Goal: Information Seeking & Learning: Learn about a topic

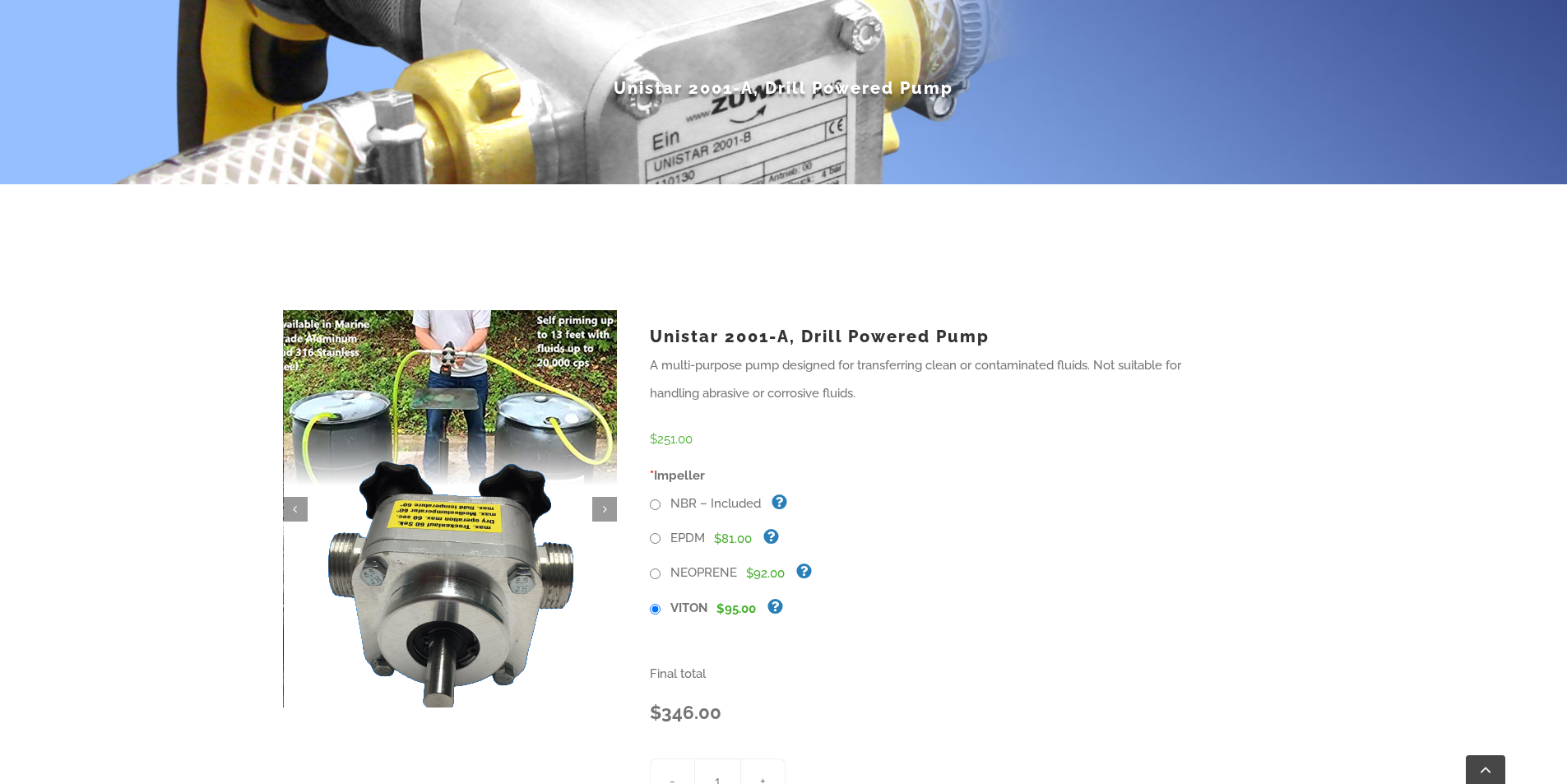
click at [436, 348] on img at bounding box center [451, 518] width 357 height 424
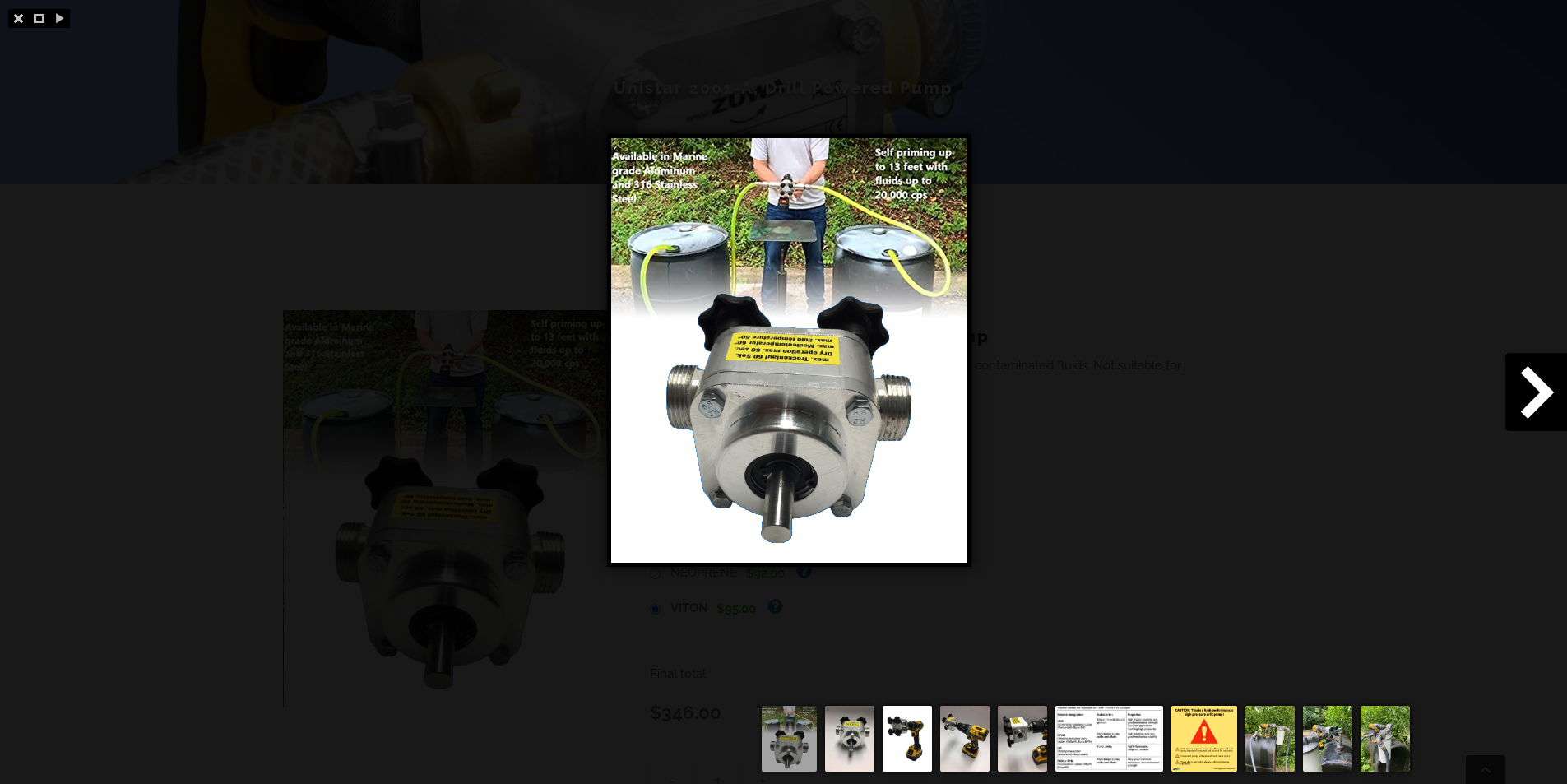
click at [1095, 736] on img at bounding box center [1109, 739] width 108 height 66
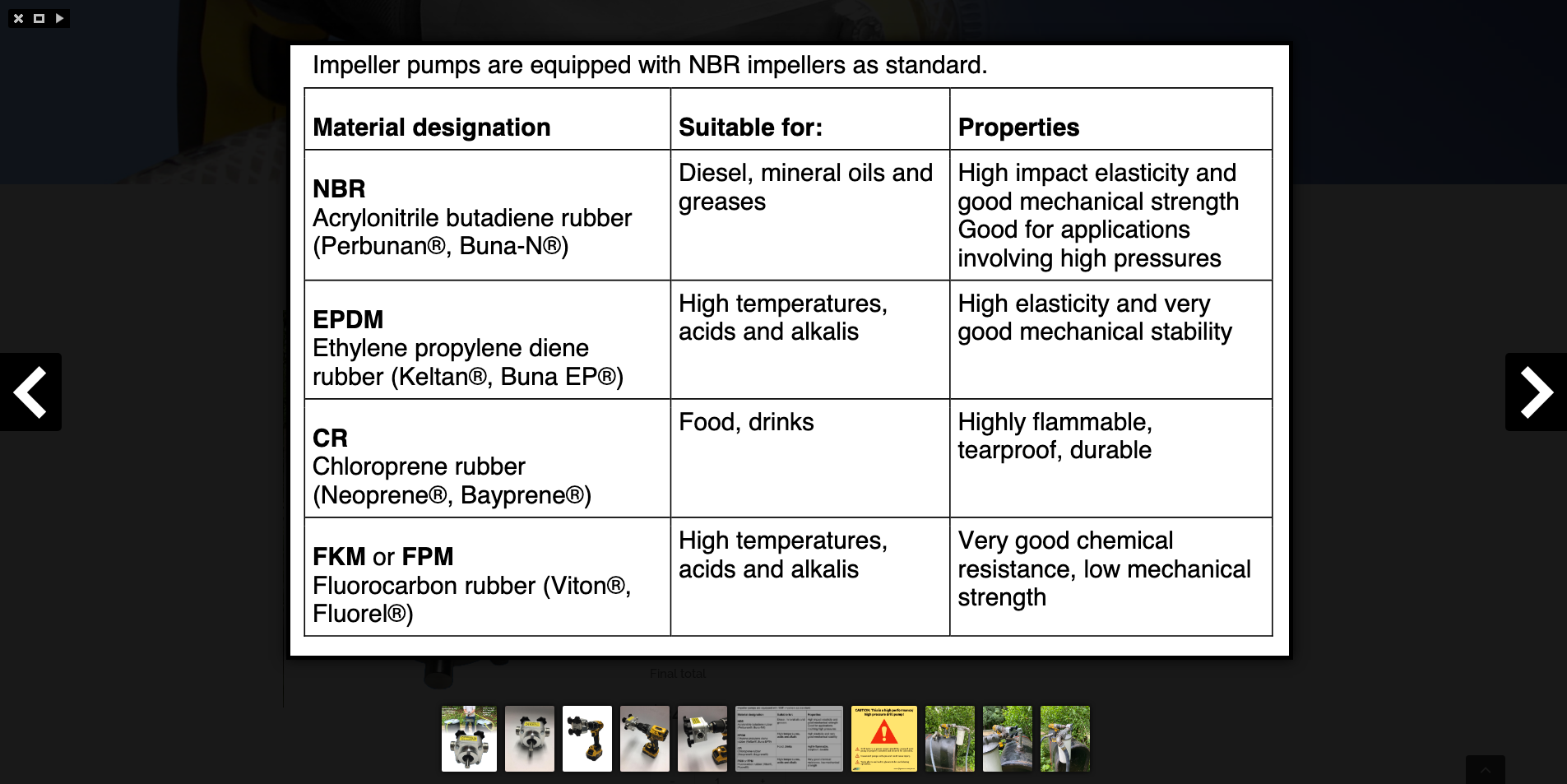
click at [882, 746] on img at bounding box center [884, 739] width 66 height 66
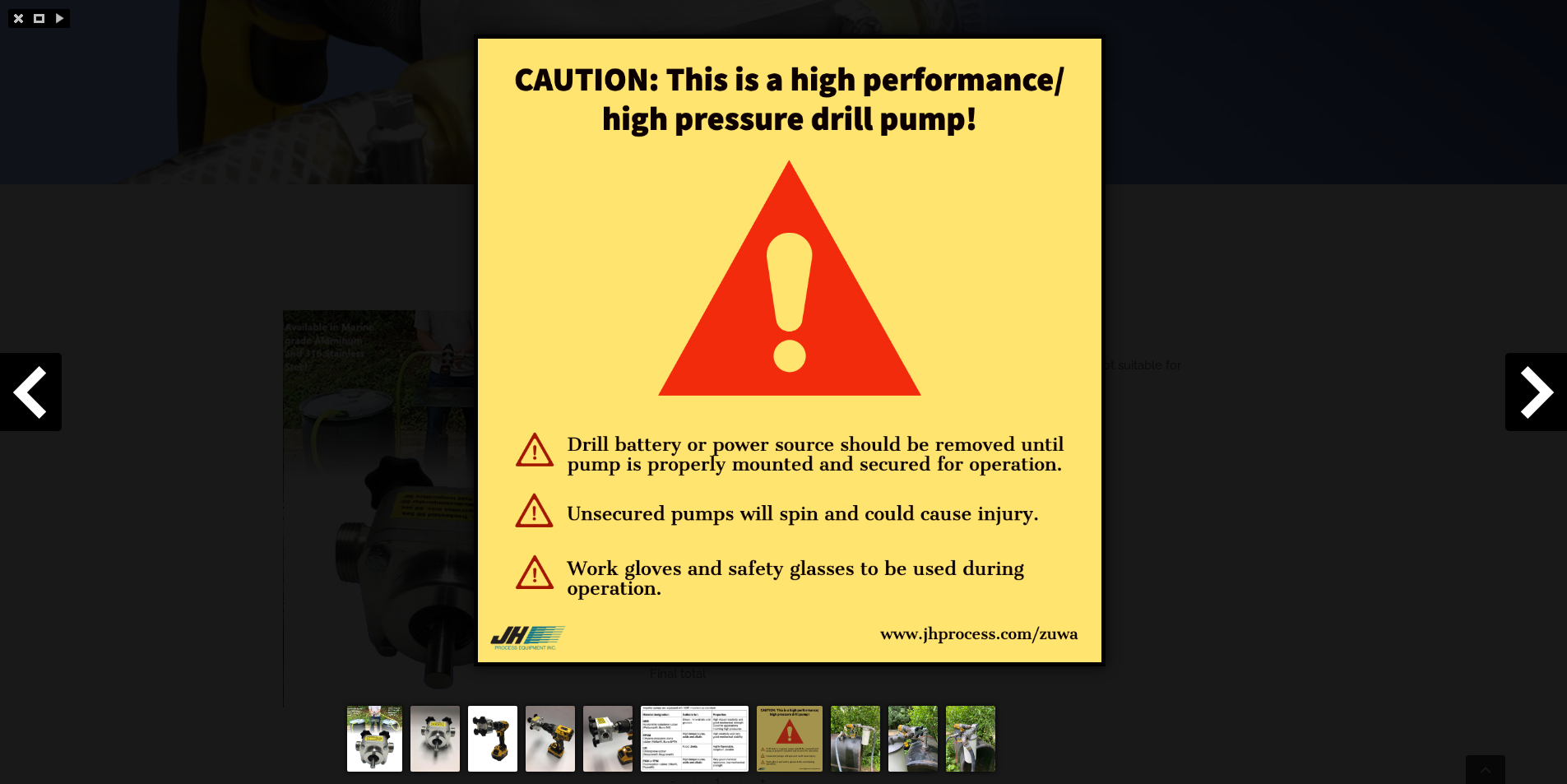
click at [865, 754] on img at bounding box center [855, 739] width 50 height 66
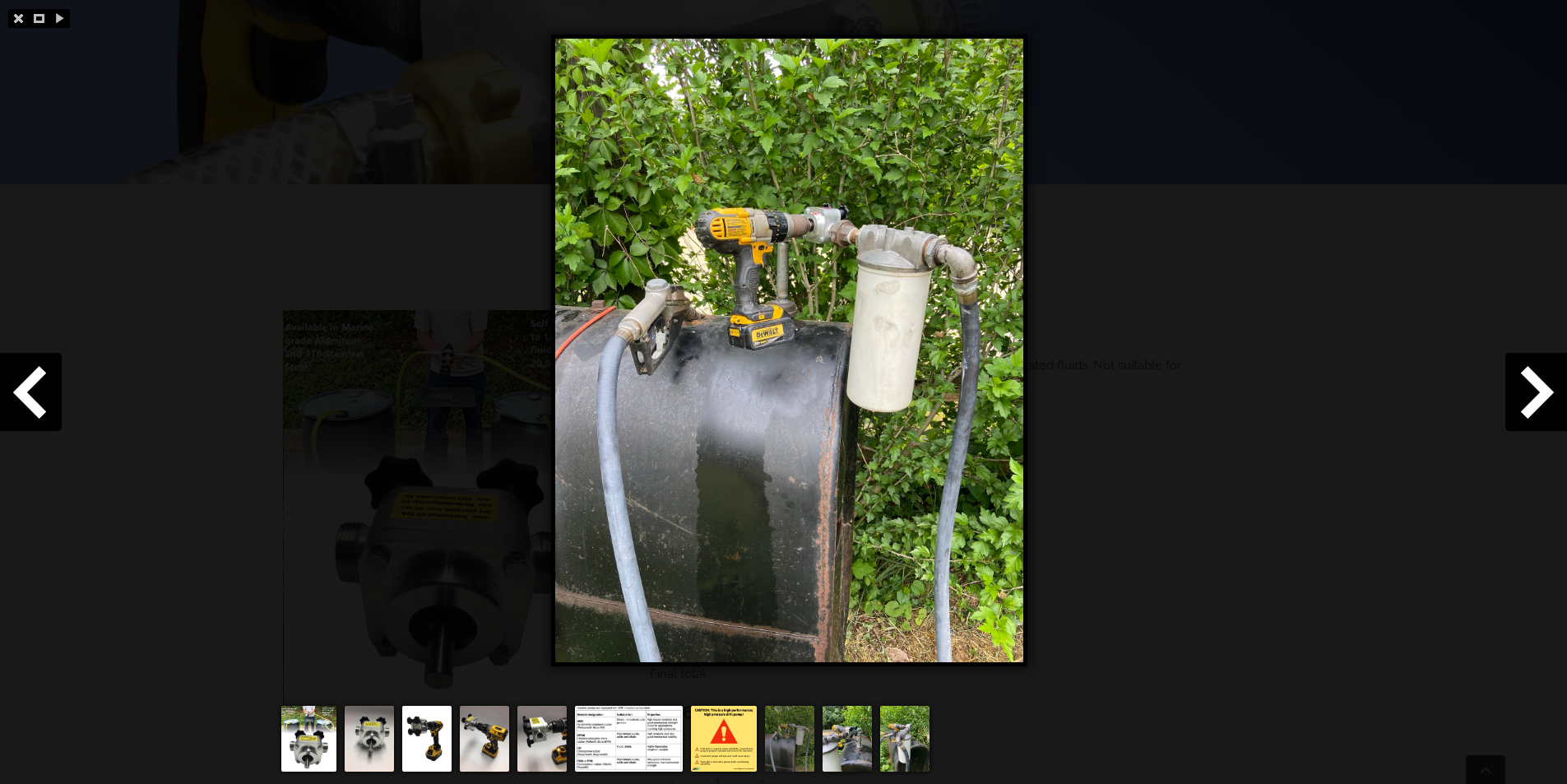
click at [862, 756] on img at bounding box center [847, 739] width 50 height 66
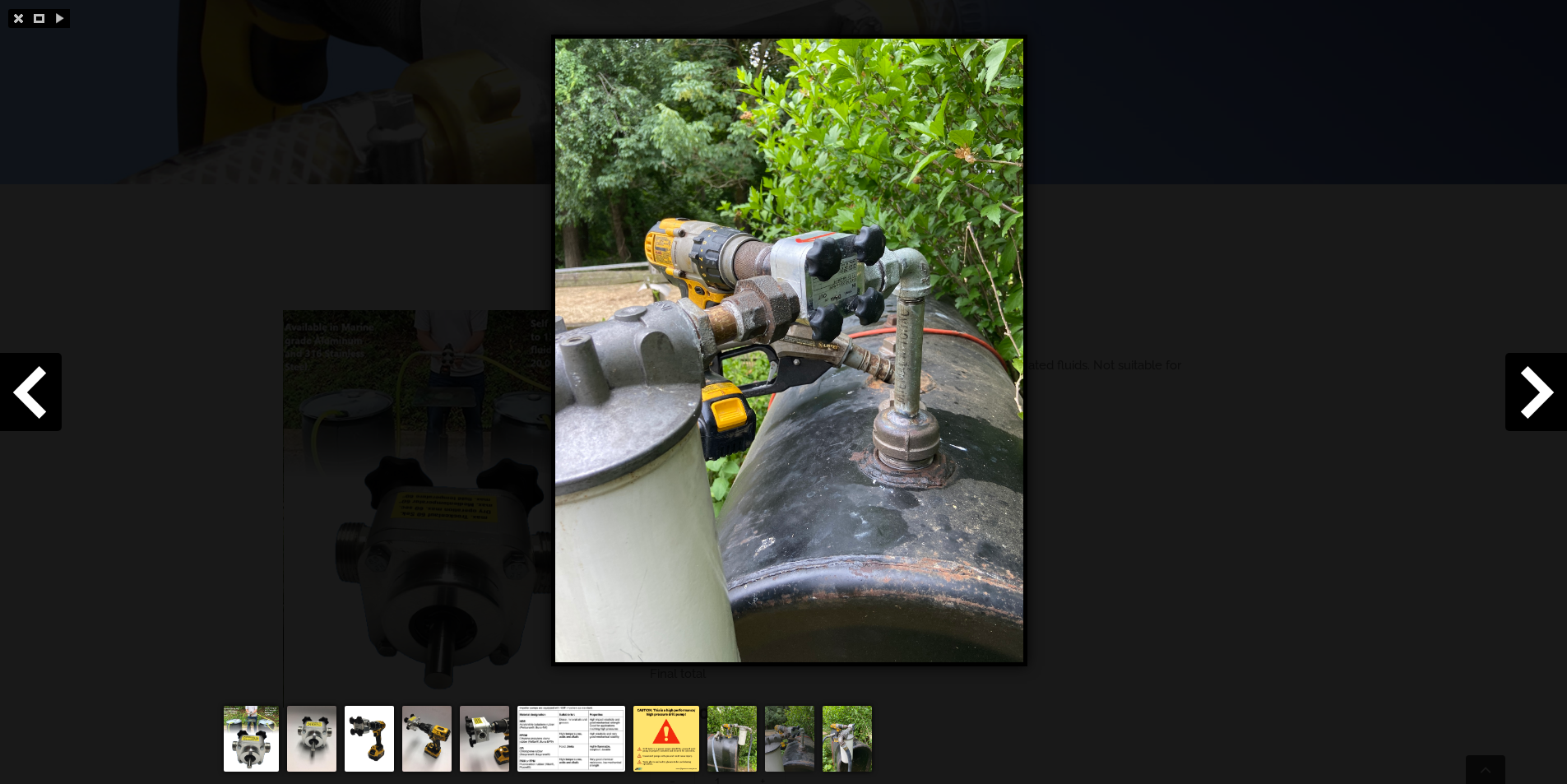
click at [852, 746] on img at bounding box center [847, 739] width 50 height 66
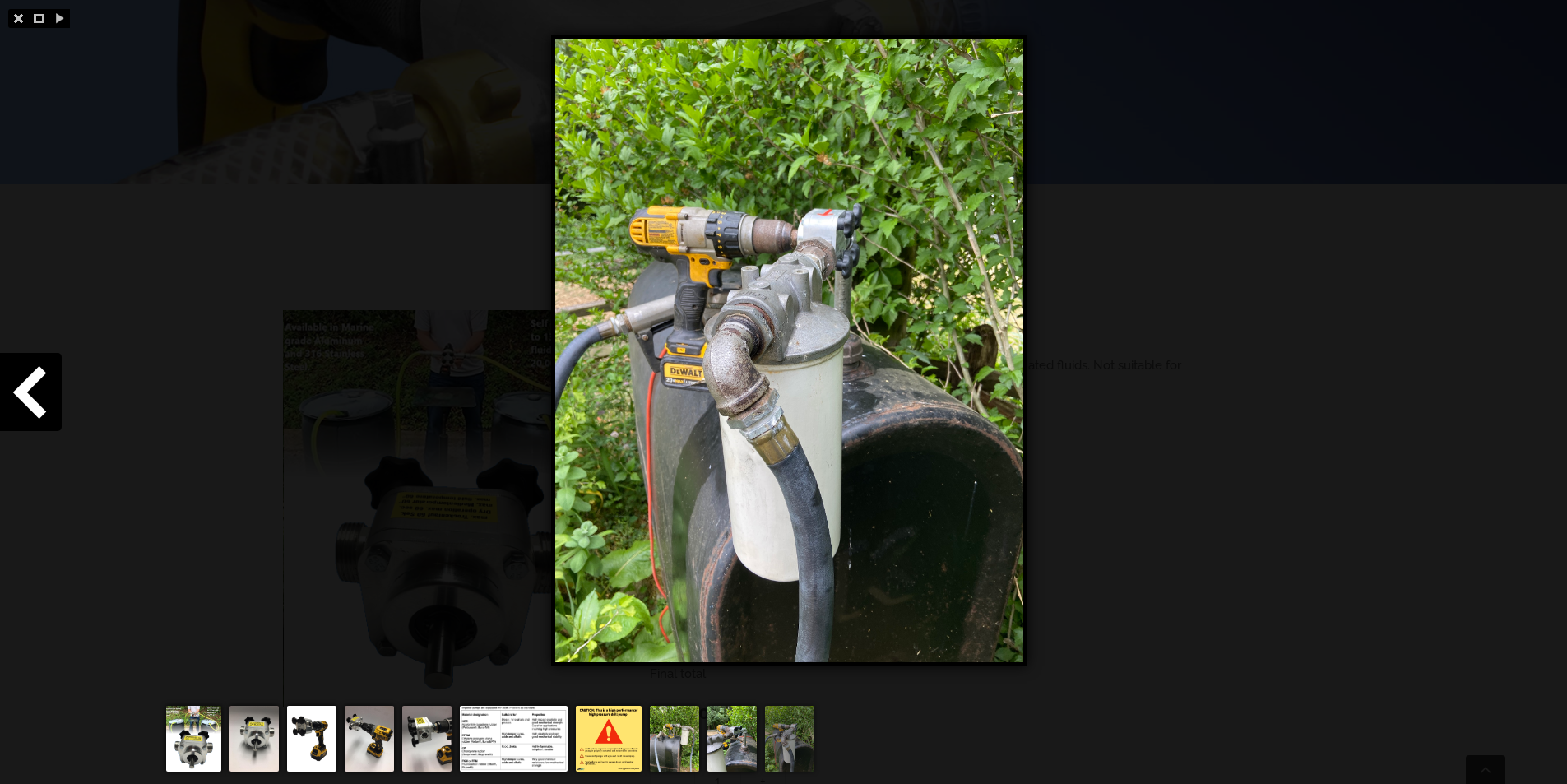
click at [203, 724] on img at bounding box center [194, 739] width 55 height 66
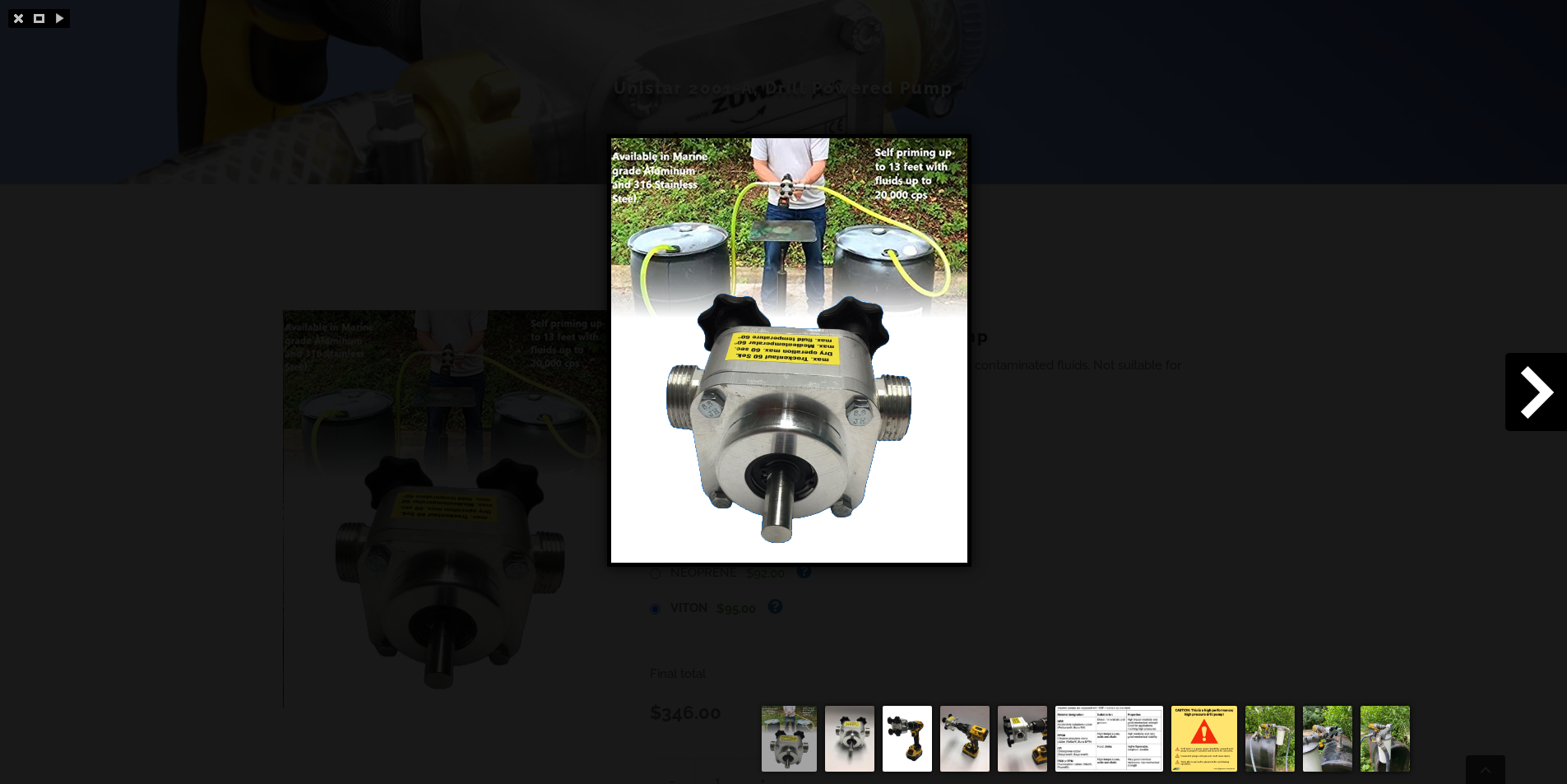
click at [836, 743] on img at bounding box center [850, 739] width 50 height 66
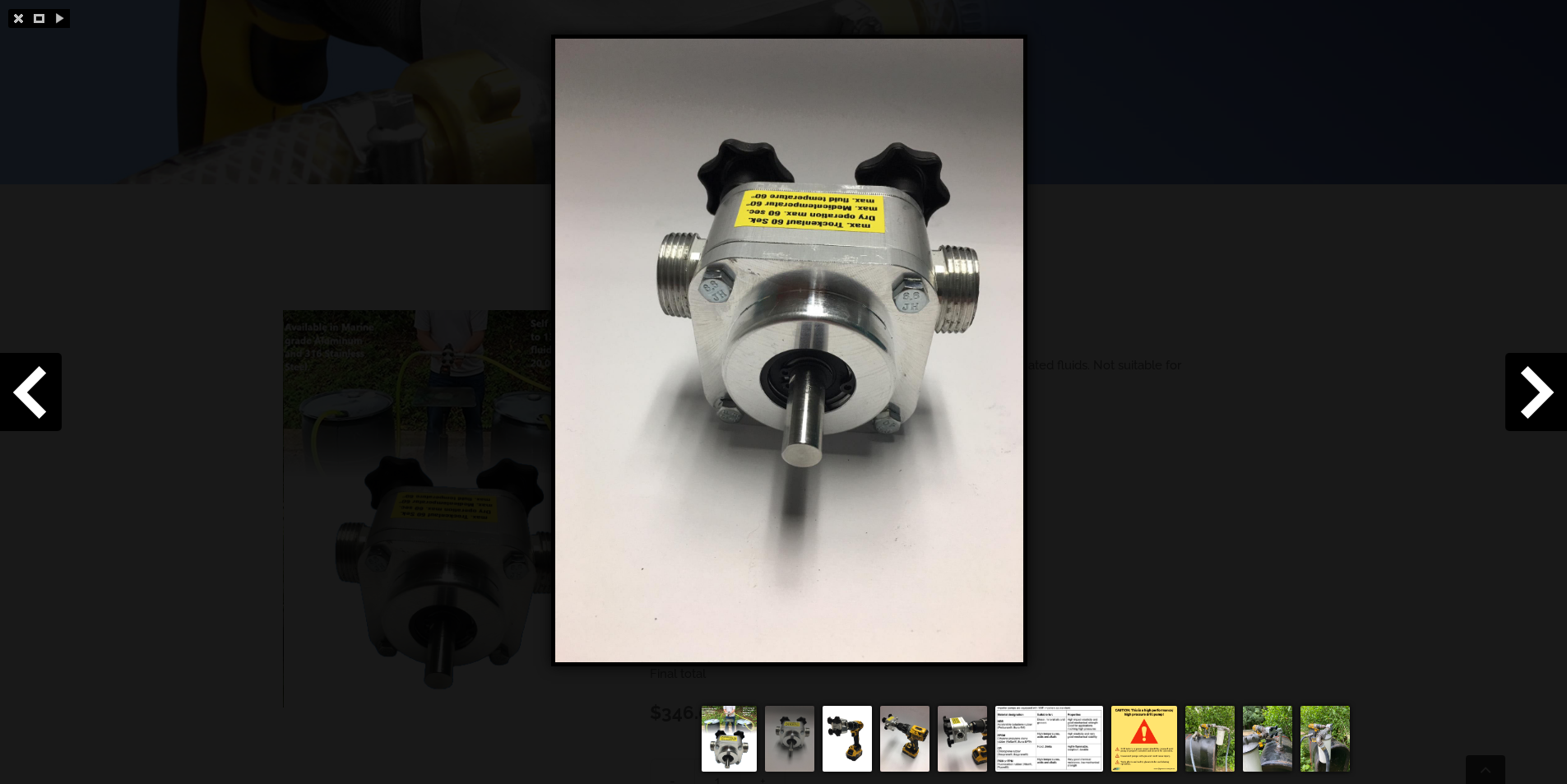
click at [851, 748] on img at bounding box center [847, 739] width 50 height 66
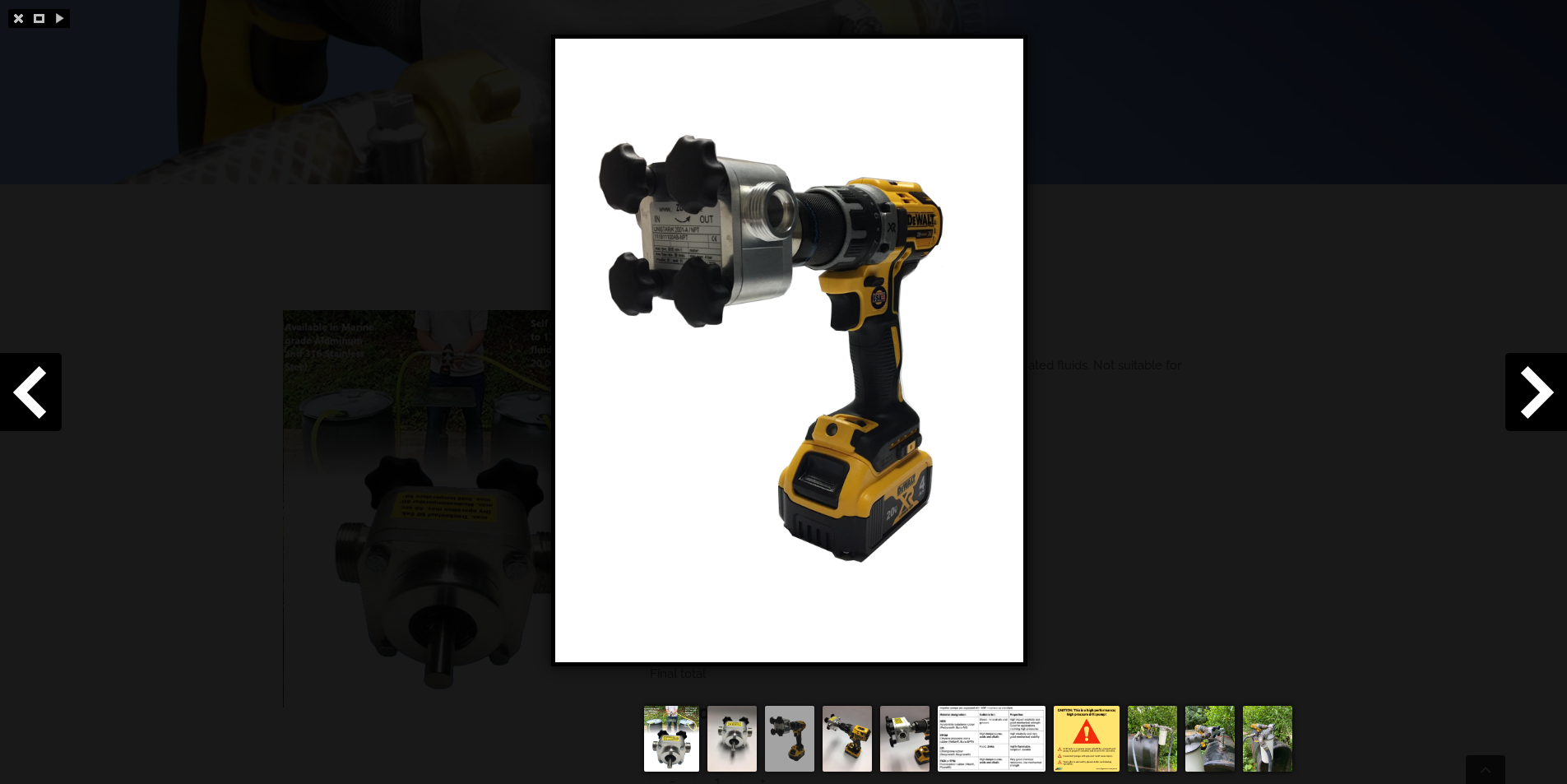
click at [881, 744] on img at bounding box center [905, 739] width 50 height 66
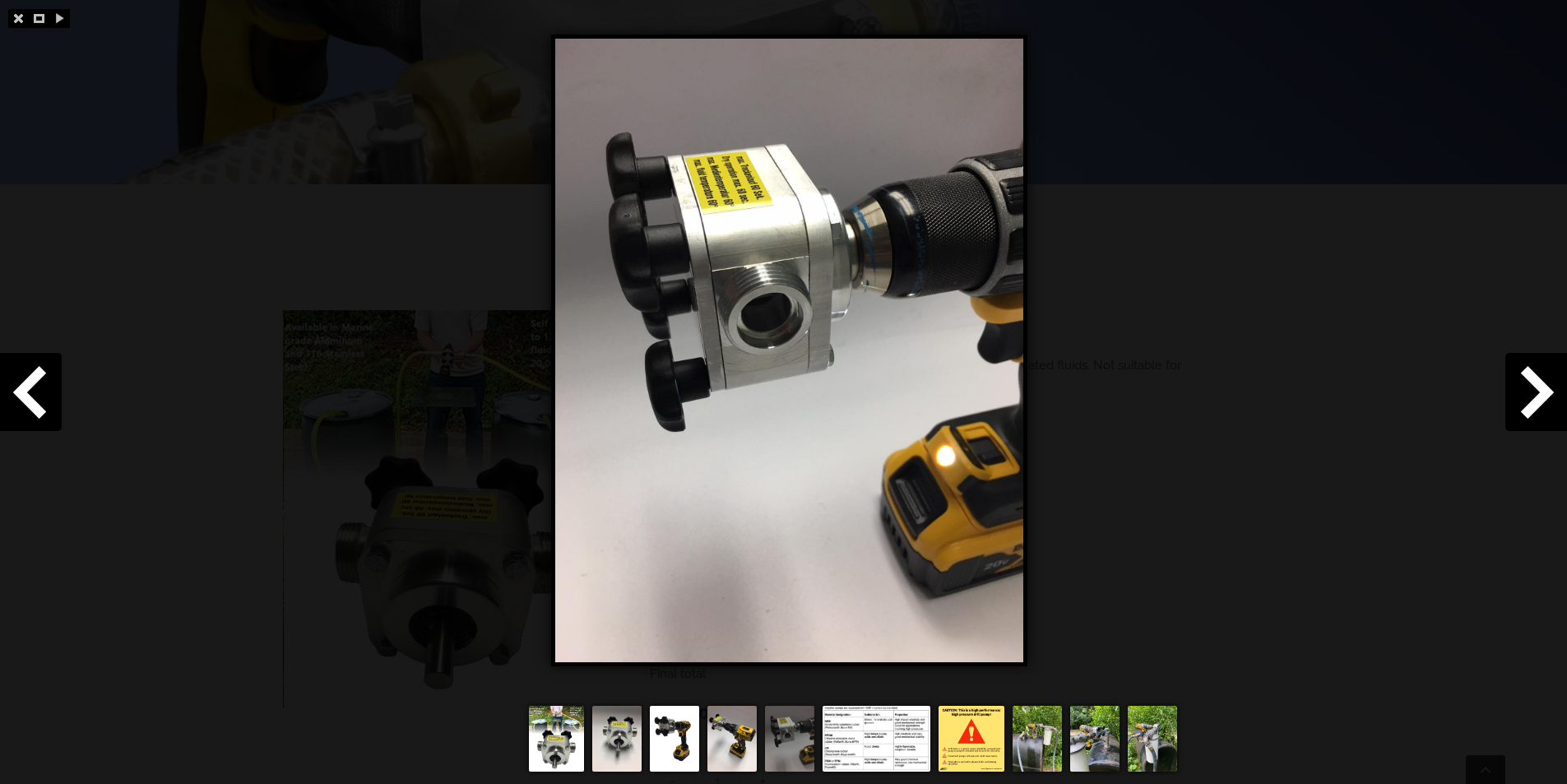
click at [970, 743] on img at bounding box center [972, 739] width 66 height 66
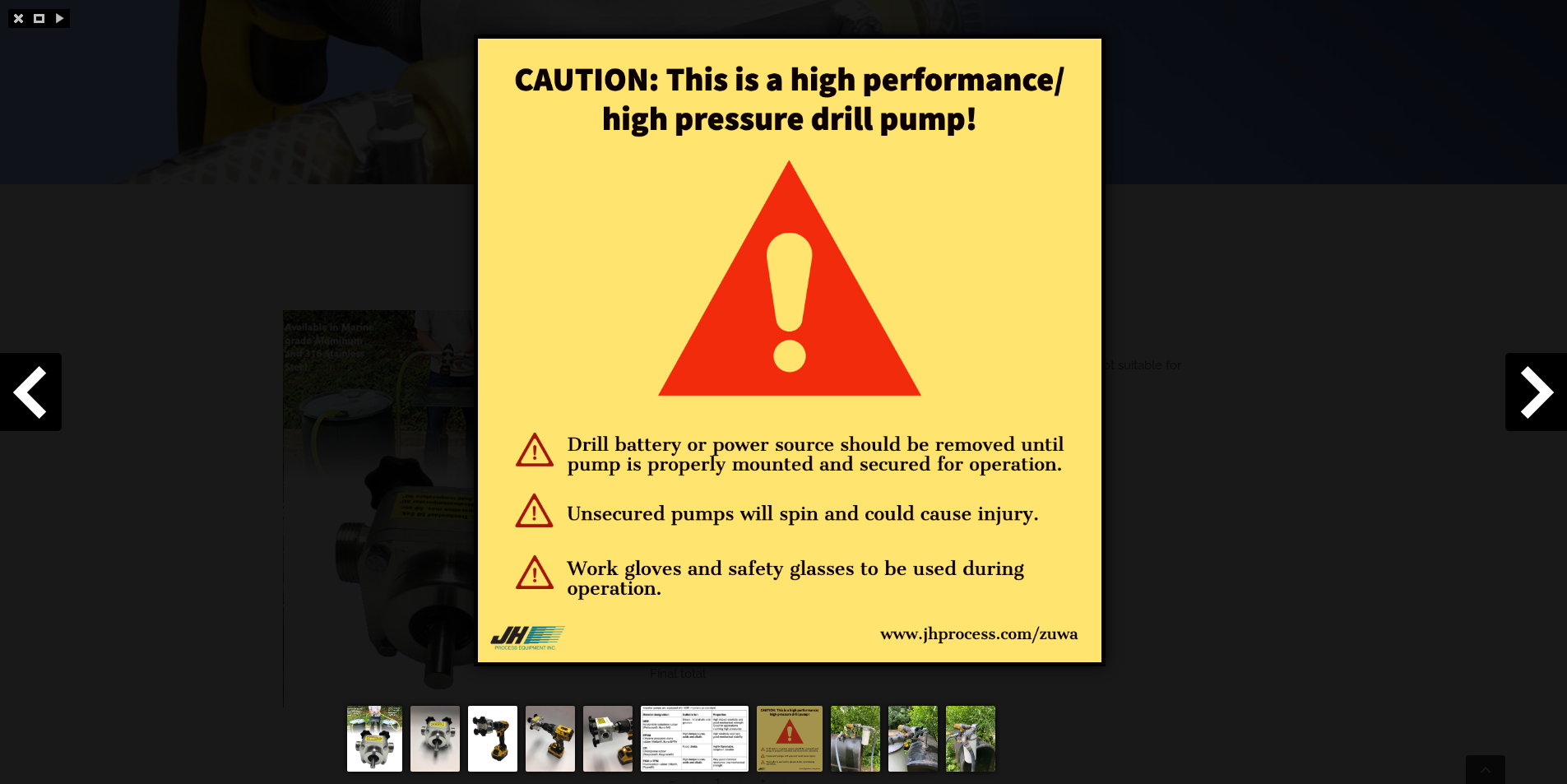
click at [373, 748] on img at bounding box center [375, 739] width 55 height 66
